Goal: Navigation & Orientation: Find specific page/section

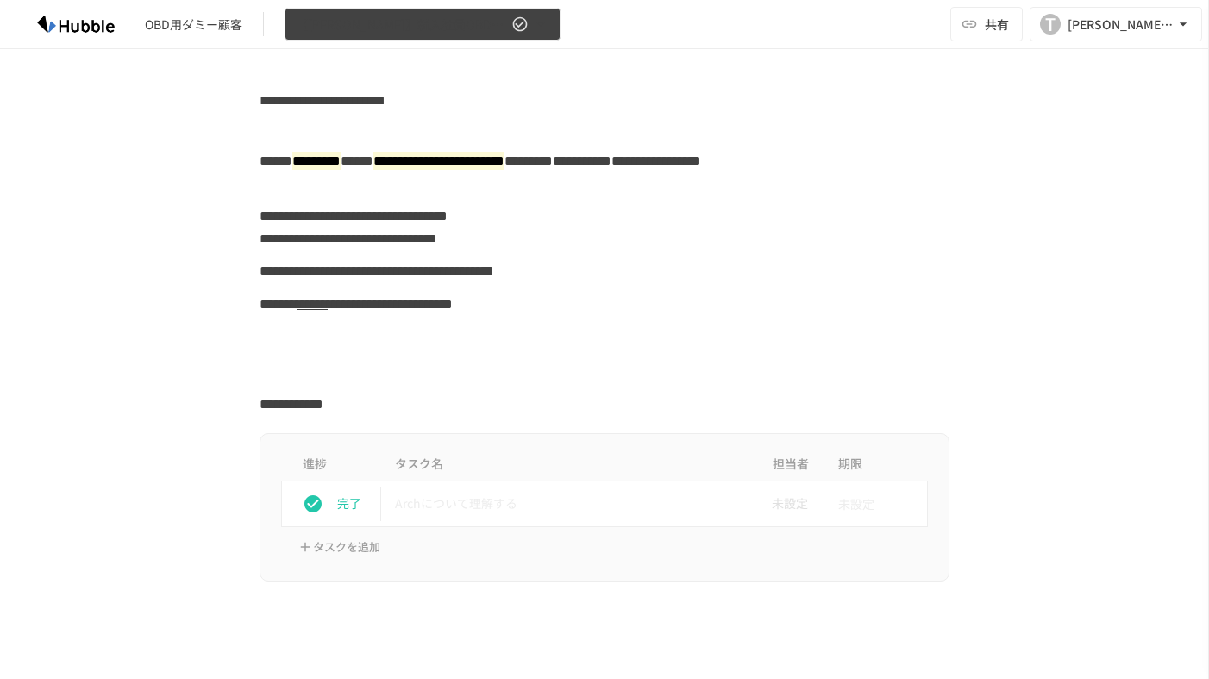
click at [360, 19] on span "【[PERSON_NAME]】新入社員OBD用Arch" at bounding box center [402, 25] width 212 height 22
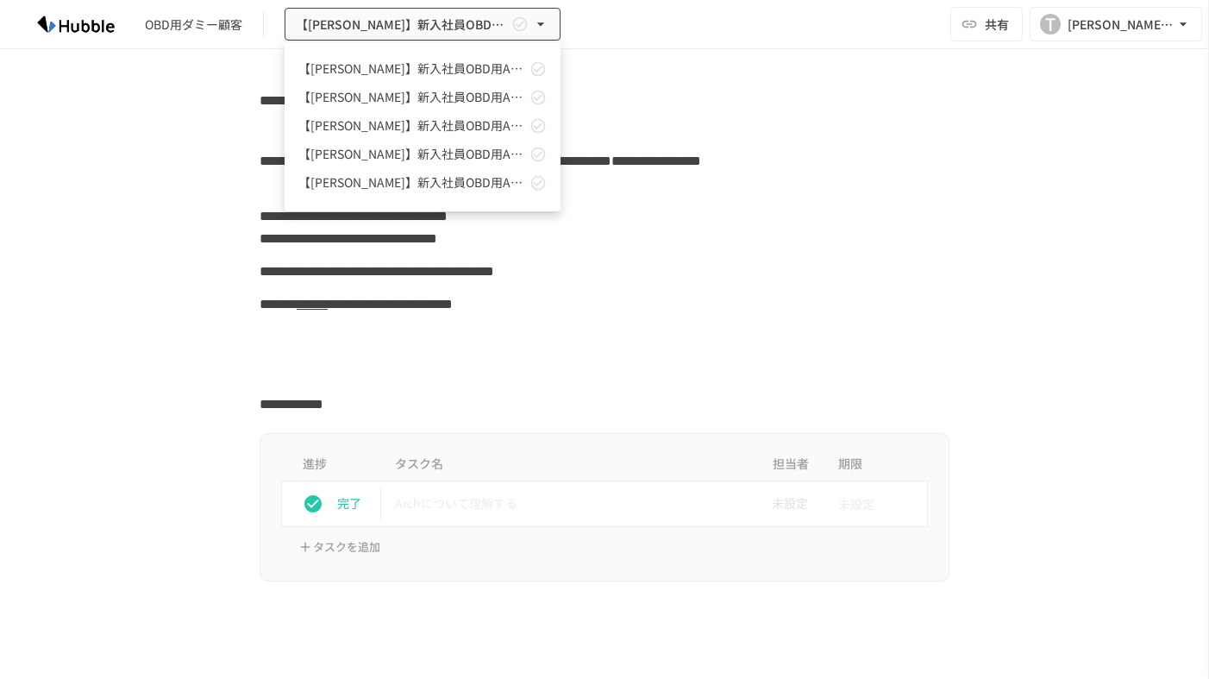
scroll to position [111, 0]
click at [358, 151] on span "【[PERSON_NAME]】新入社員OBD用Arch" at bounding box center [412, 151] width 228 height 18
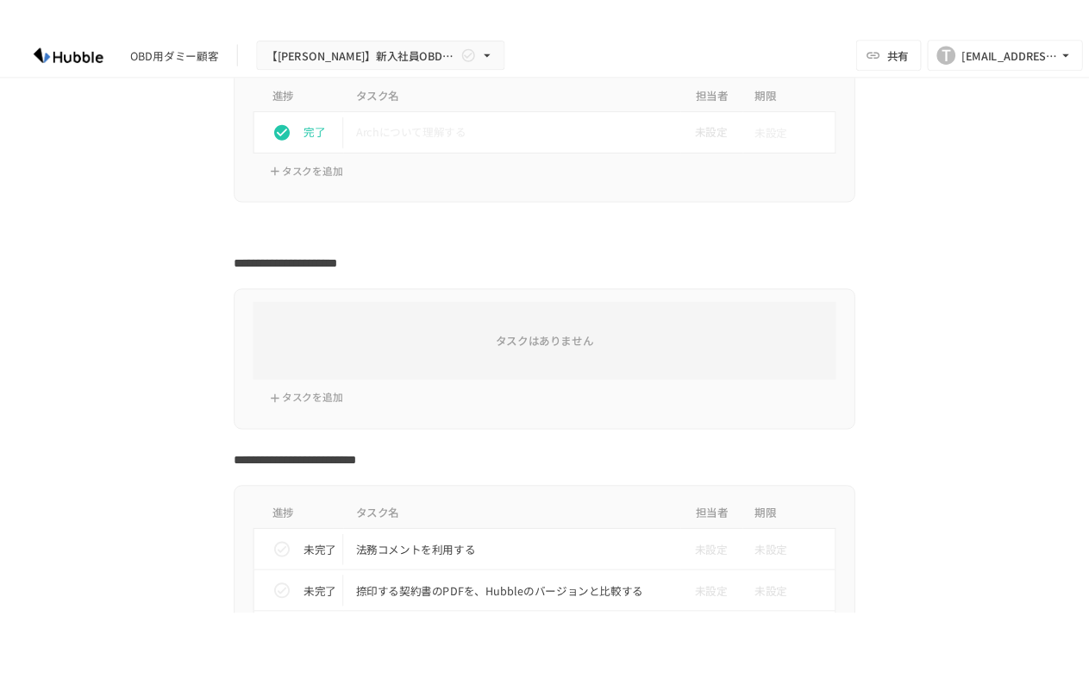
scroll to position [388, 0]
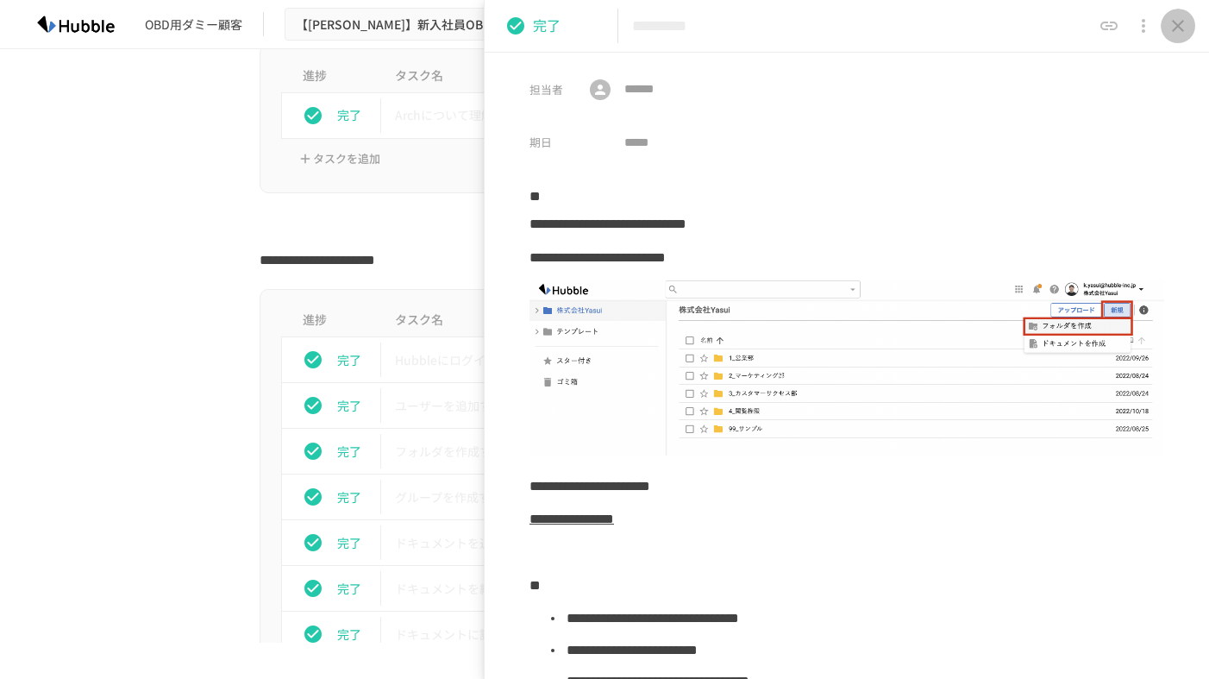
click at [1186, 16] on icon "close drawer" at bounding box center [1178, 26] width 21 height 21
